Goal: Entertainment & Leisure: Consume media (video, audio)

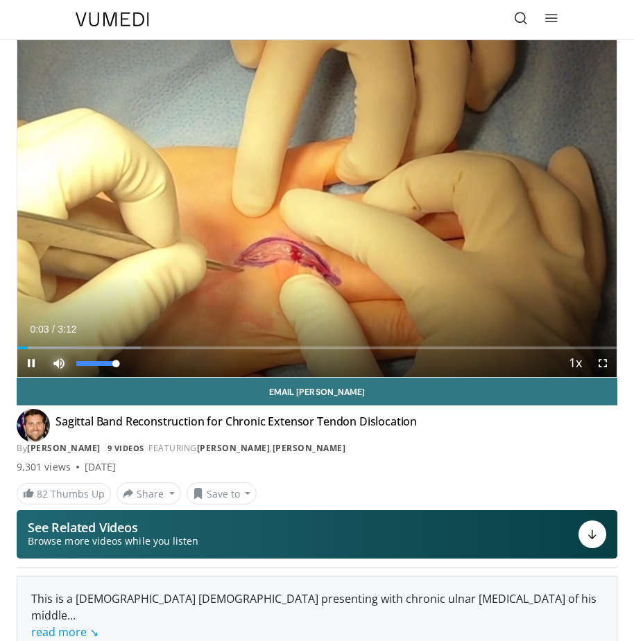
click at [59, 369] on span "Video Player" at bounding box center [59, 363] width 28 height 28
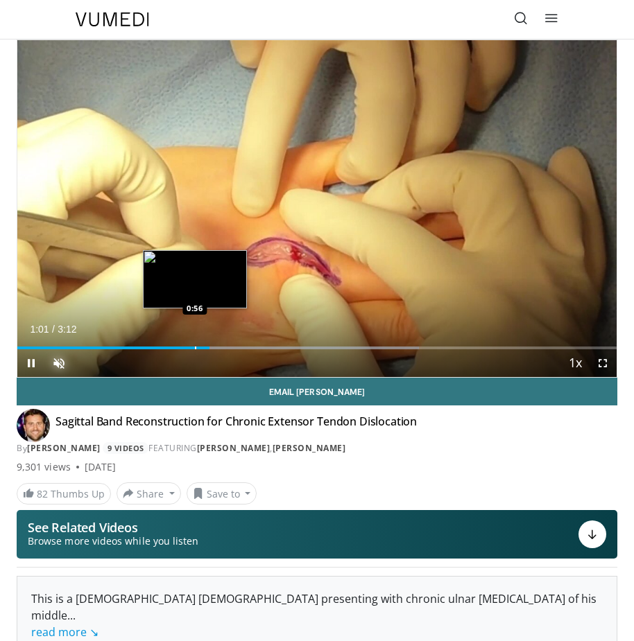
click at [195, 345] on div "Loaded : 67.07% 1:01 0:56" at bounding box center [316, 342] width 599 height 13
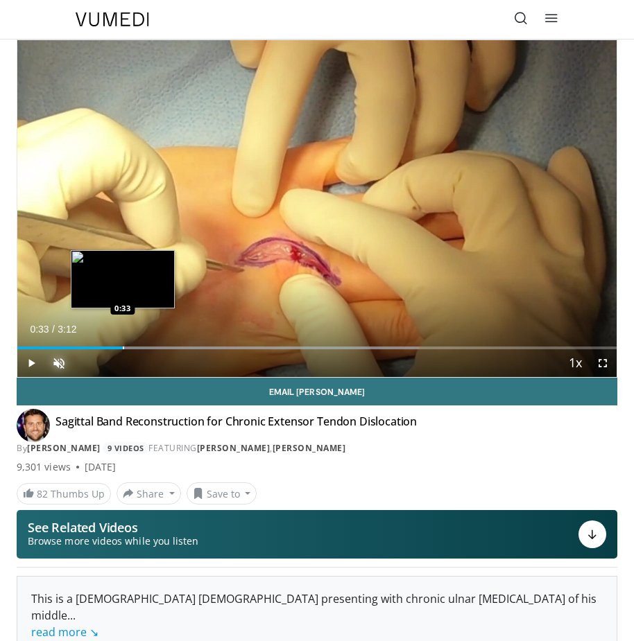
click at [123, 345] on div "Loaded : 67.07% 0:33 0:33" at bounding box center [316, 342] width 599 height 13
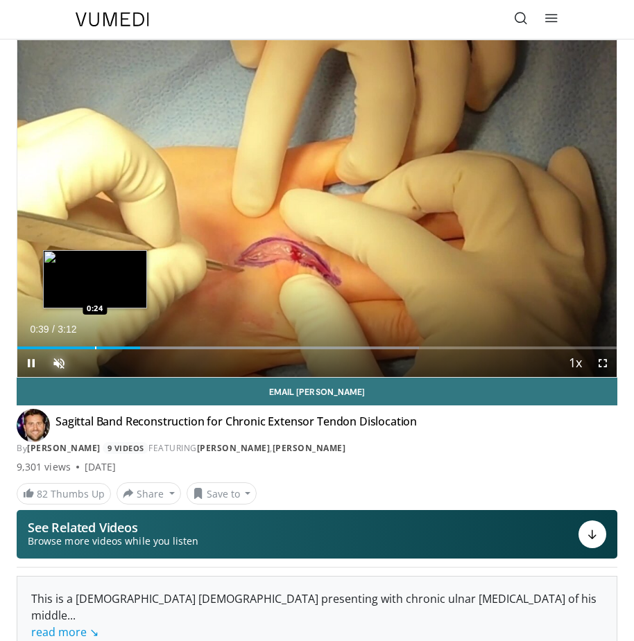
click at [95, 347] on div "Progress Bar" at bounding box center [95, 348] width 1 height 3
click at [80, 343] on div "Loaded : 46.43% 0:20 0:20" at bounding box center [316, 342] width 599 height 13
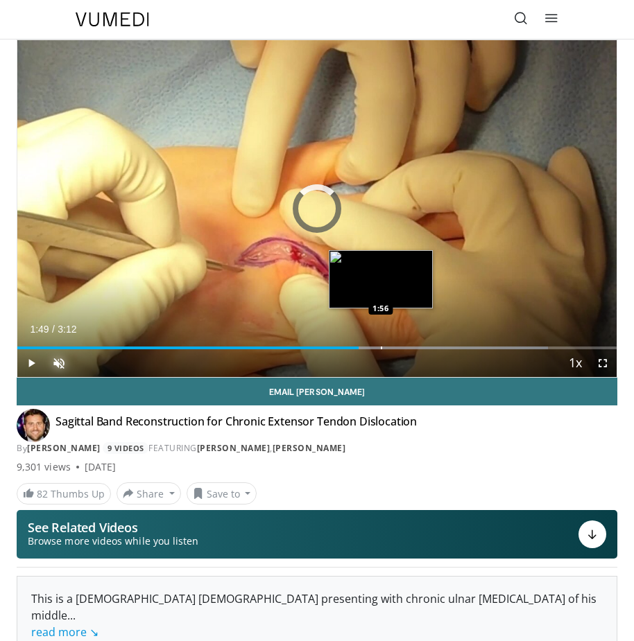
click at [381, 348] on div "Progress Bar" at bounding box center [381, 348] width 1 height 3
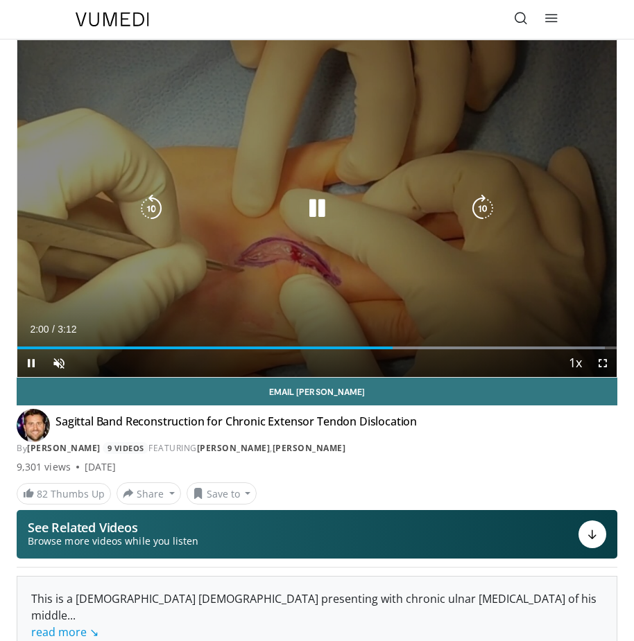
click at [353, 258] on div "10 seconds Tap to unmute" at bounding box center [316, 208] width 599 height 337
click at [317, 207] on icon "Video Player" at bounding box center [317, 209] width 28 height 28
